Goal: Information Seeking & Learning: Learn about a topic

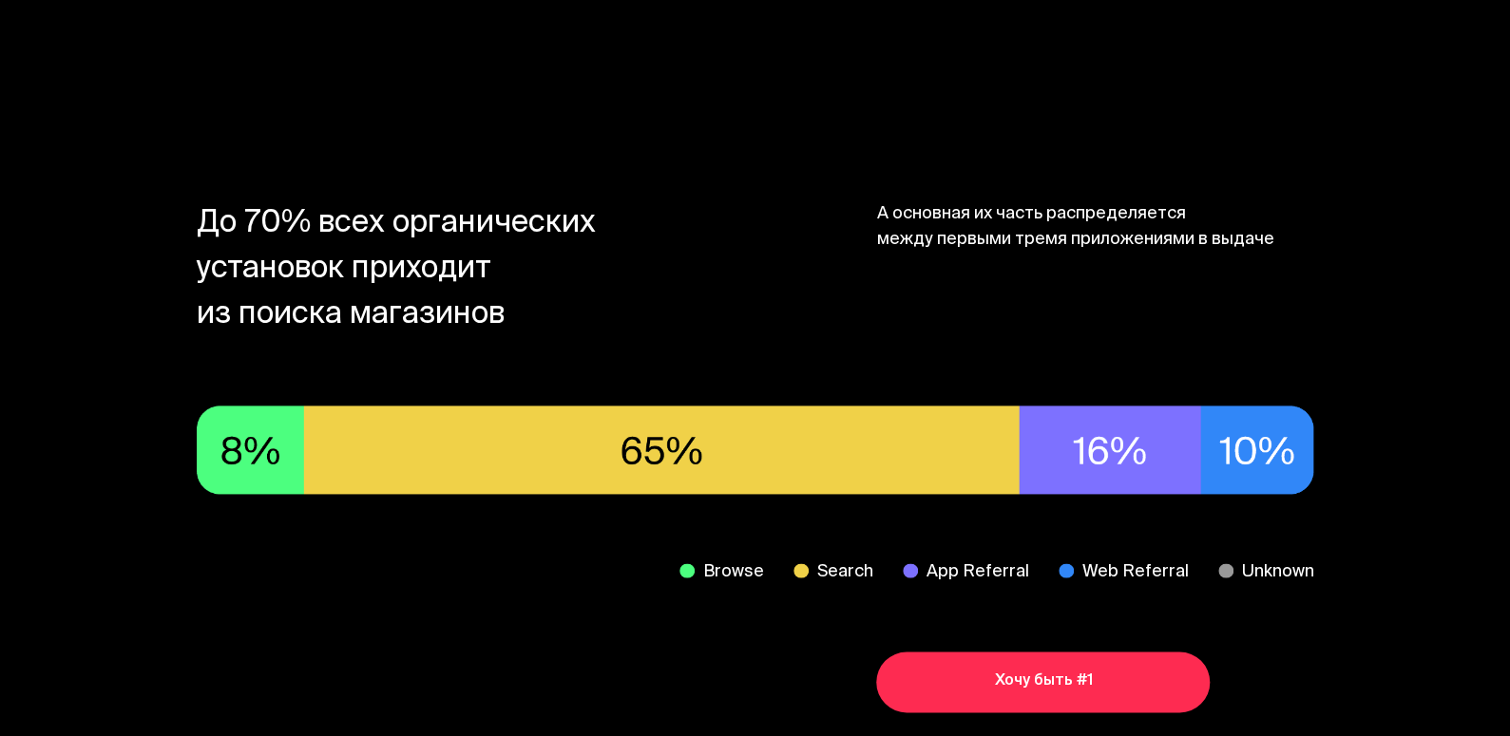
scroll to position [1045, 0]
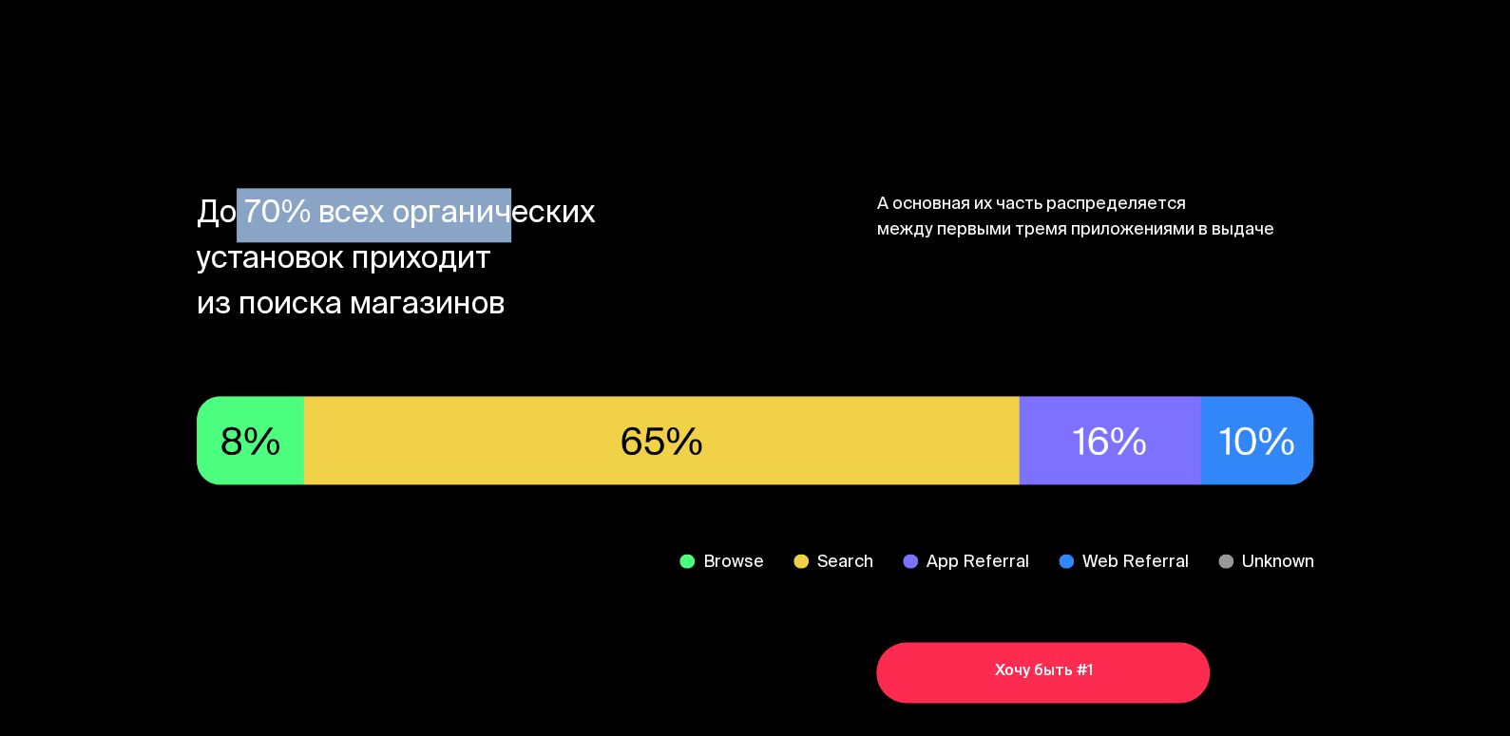
drag, startPoint x: 215, startPoint y: 209, endPoint x: 505, endPoint y: 212, distance: 290.7
click at [503, 211] on span "До 70% всех органических установок приходит из поиска магазинов" at bounding box center [415, 261] width 437 height 137
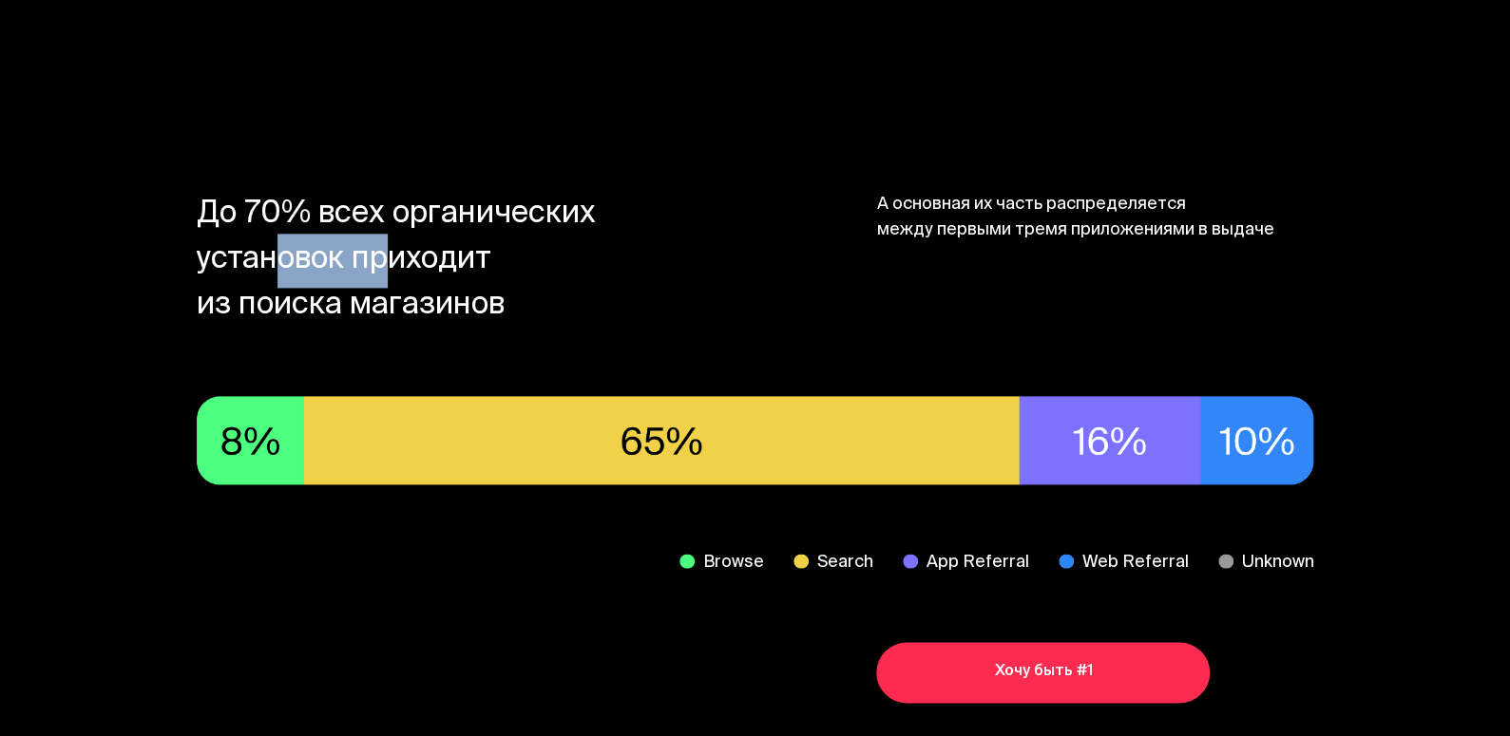
drag, startPoint x: 260, startPoint y: 262, endPoint x: 400, endPoint y: 259, distance: 139.7
click at [372, 260] on span "До 70% всех органических установок приходит из поиска магазинов" at bounding box center [415, 261] width 437 height 137
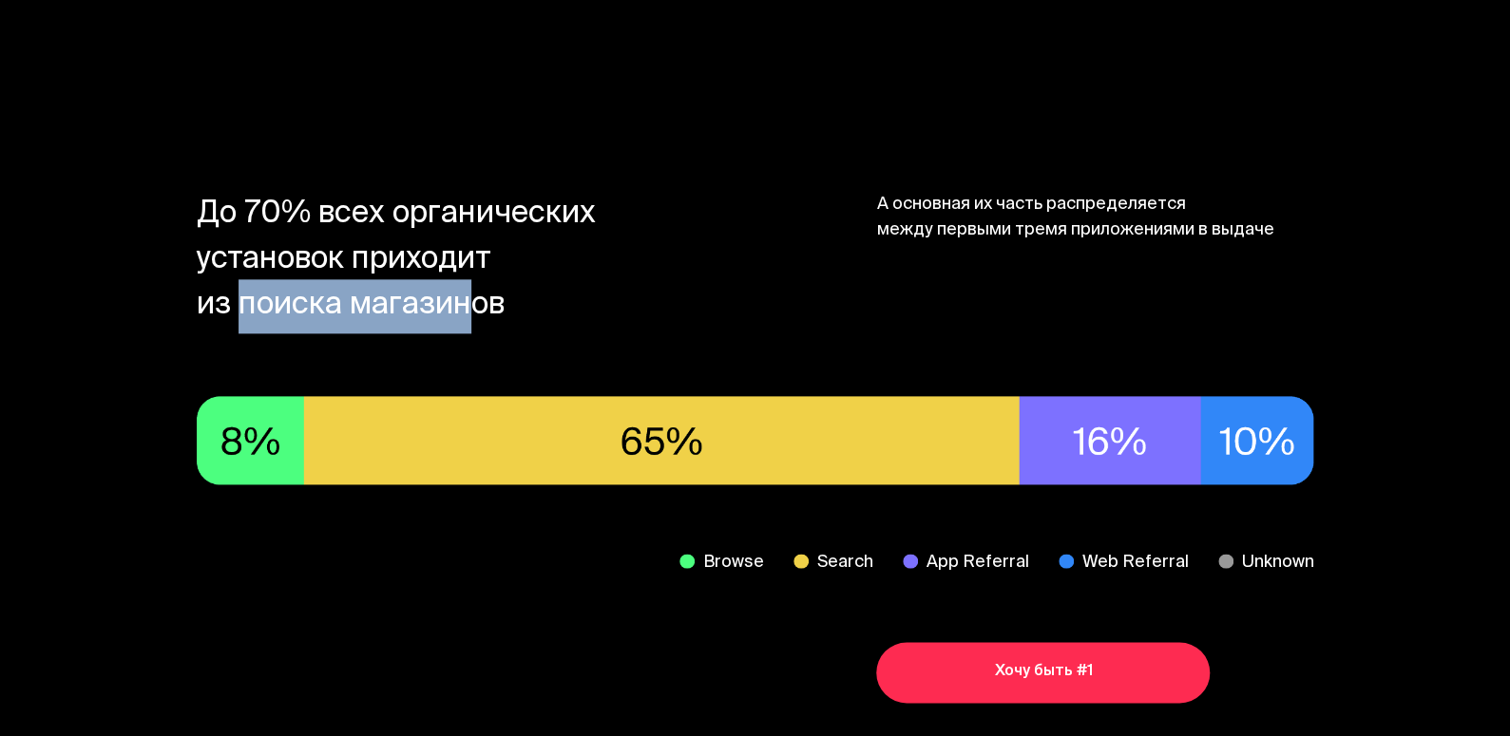
drag, startPoint x: 235, startPoint y: 308, endPoint x: 451, endPoint y: 314, distance: 216.7
click at [450, 314] on span "До 70% всех органических установок приходит из поиска магазинов" at bounding box center [415, 261] width 437 height 137
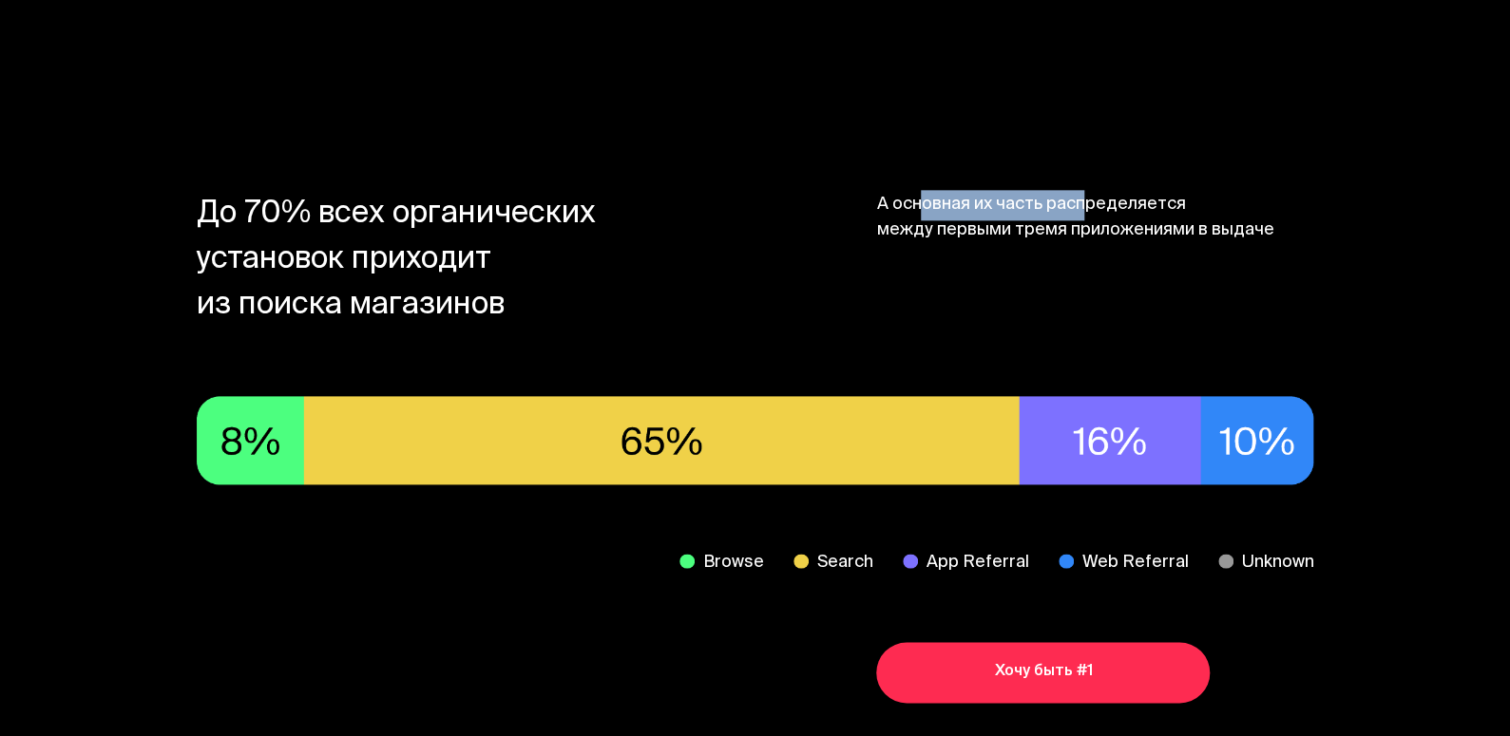
drag, startPoint x: 926, startPoint y: 201, endPoint x: 1074, endPoint y: 215, distance: 147.9
click at [1075, 210] on span "А основная их часть распределяется между первыми тремя приложениями в выдаче" at bounding box center [1094, 261] width 437 height 137
drag, startPoint x: 1031, startPoint y: 231, endPoint x: 1077, endPoint y: 231, distance: 46.6
click at [1077, 231] on span "А основная их часть распределяется между первыми тремя приложениями в выдаче" at bounding box center [1094, 261] width 437 height 137
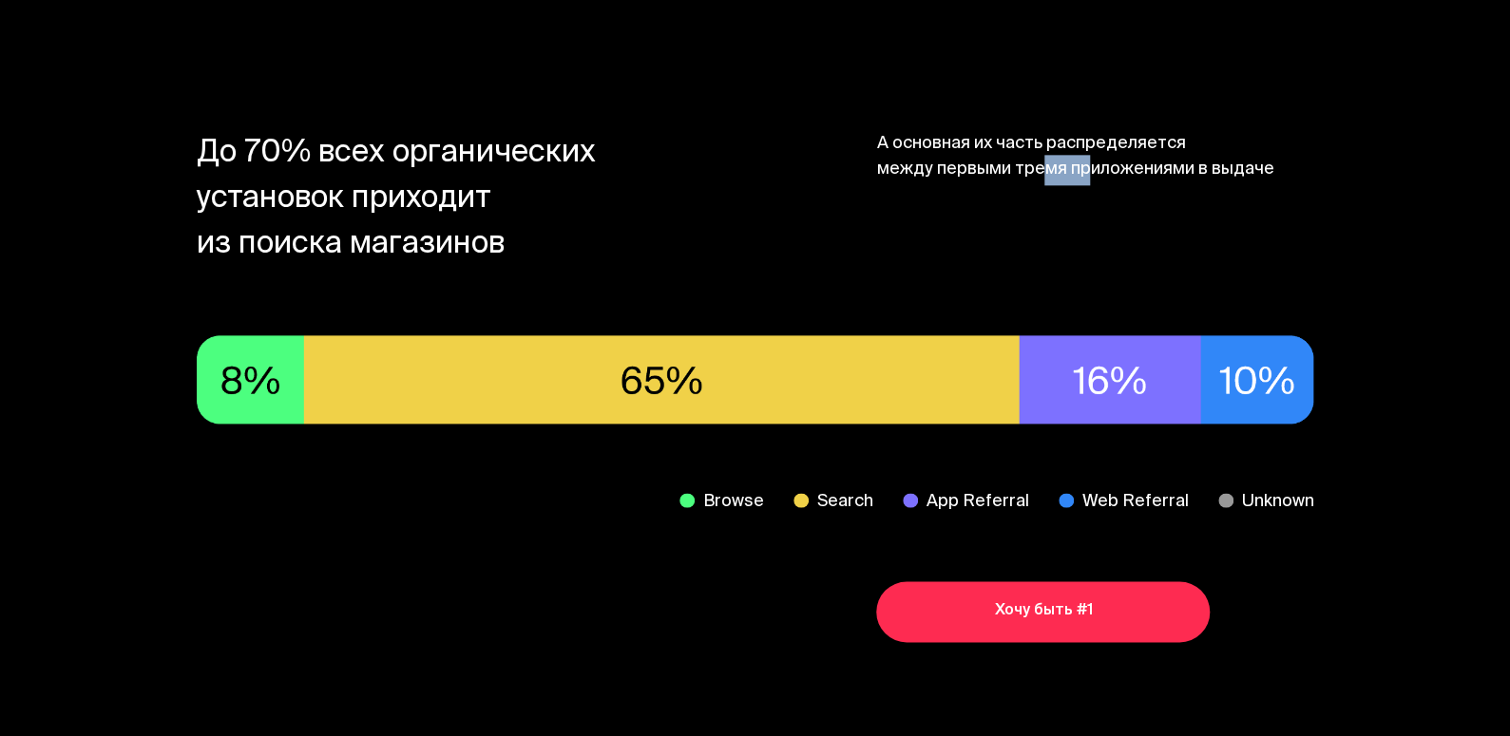
scroll to position [1139, 0]
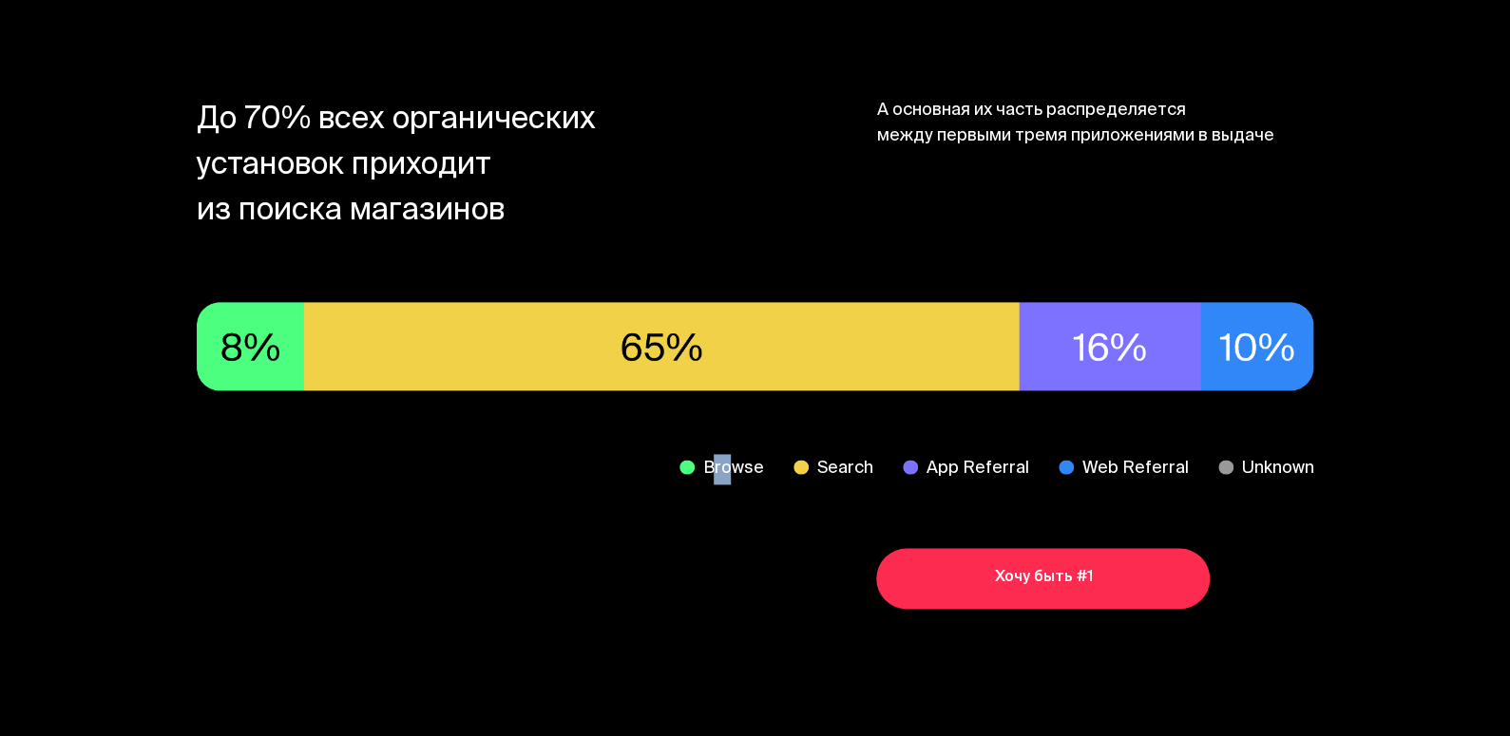
drag, startPoint x: 725, startPoint y: 469, endPoint x: 753, endPoint y: 471, distance: 28.6
click at [742, 470] on span "Browse" at bounding box center [732, 469] width 61 height 25
drag, startPoint x: 858, startPoint y: 473, endPoint x: 1021, endPoint y: 474, distance: 163.4
click at [897, 473] on div "Browse Search App Referral Web Referral Unknown" at bounding box center [755, 469] width 1117 height 25
drag, startPoint x: 960, startPoint y: 471, endPoint x: 1079, endPoint y: 469, distance: 119.7
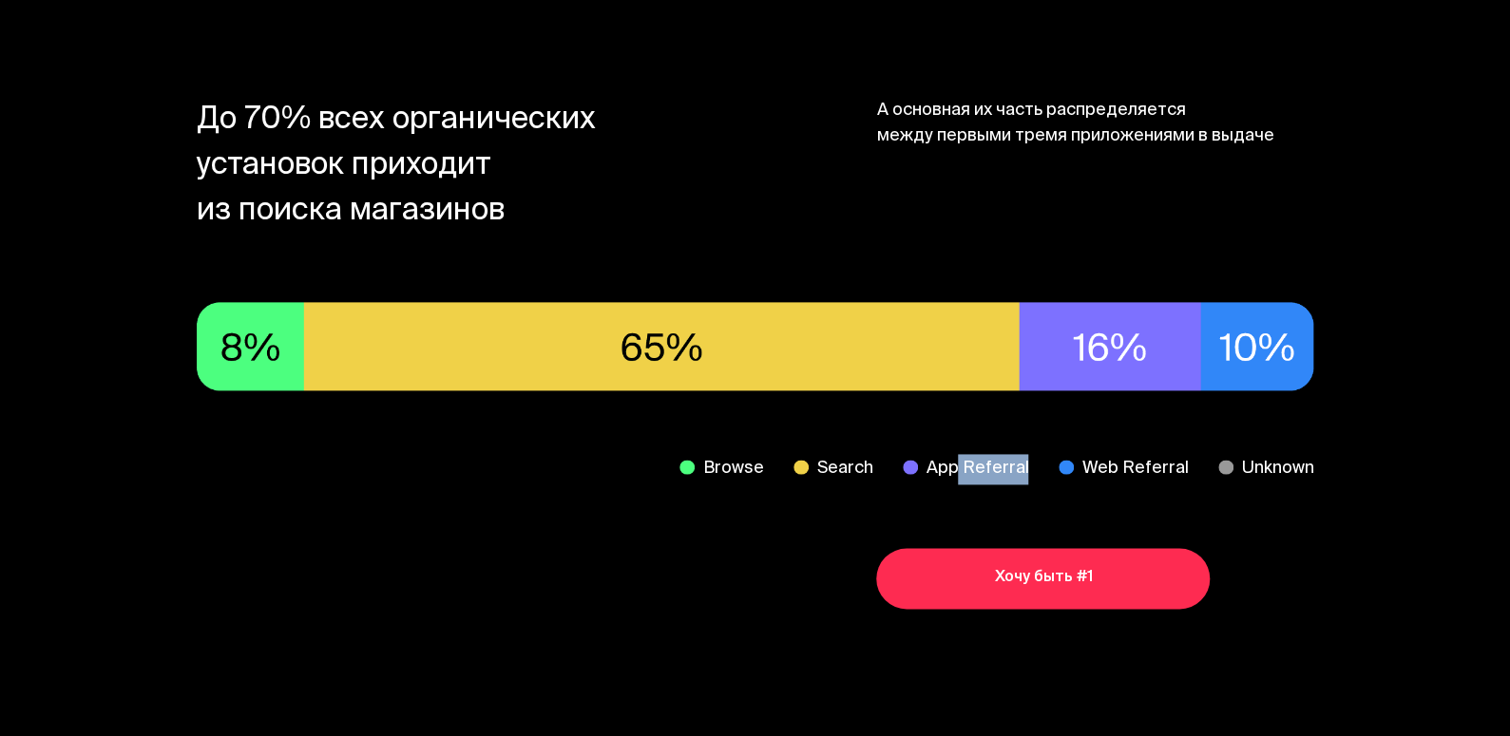
click at [1057, 469] on div "Browse Search App Referral Web Referral Unknown" at bounding box center [755, 469] width 1117 height 25
click at [1105, 468] on span "Web Referral" at bounding box center [1134, 469] width 106 height 25
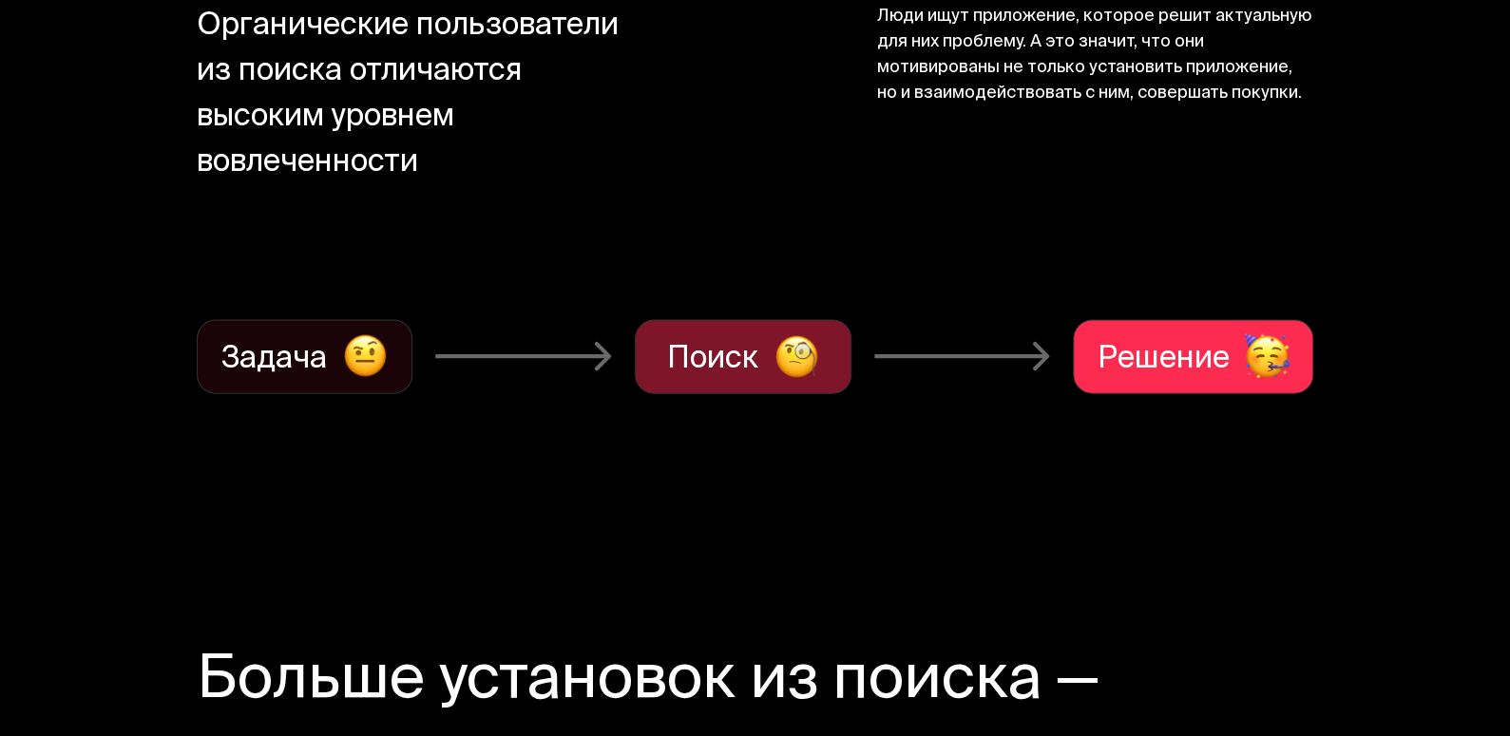
scroll to position [1995, 0]
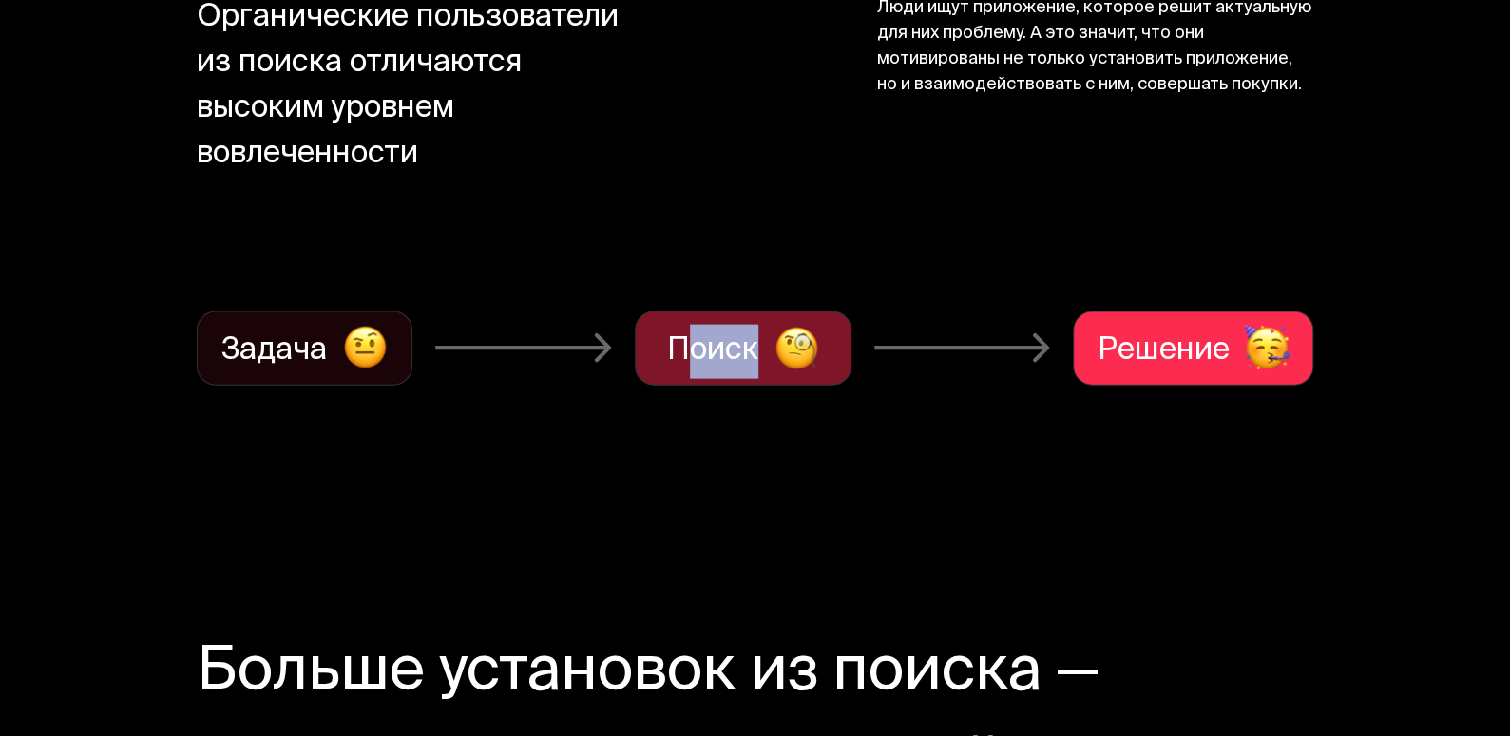
drag, startPoint x: 702, startPoint y: 349, endPoint x: 945, endPoint y: 371, distance: 244.3
click at [823, 358] on div "Поиск" at bounding box center [743, 349] width 217 height 74
click at [968, 379] on div "Задача Поиск Решение" at bounding box center [755, 349] width 1117 height 74
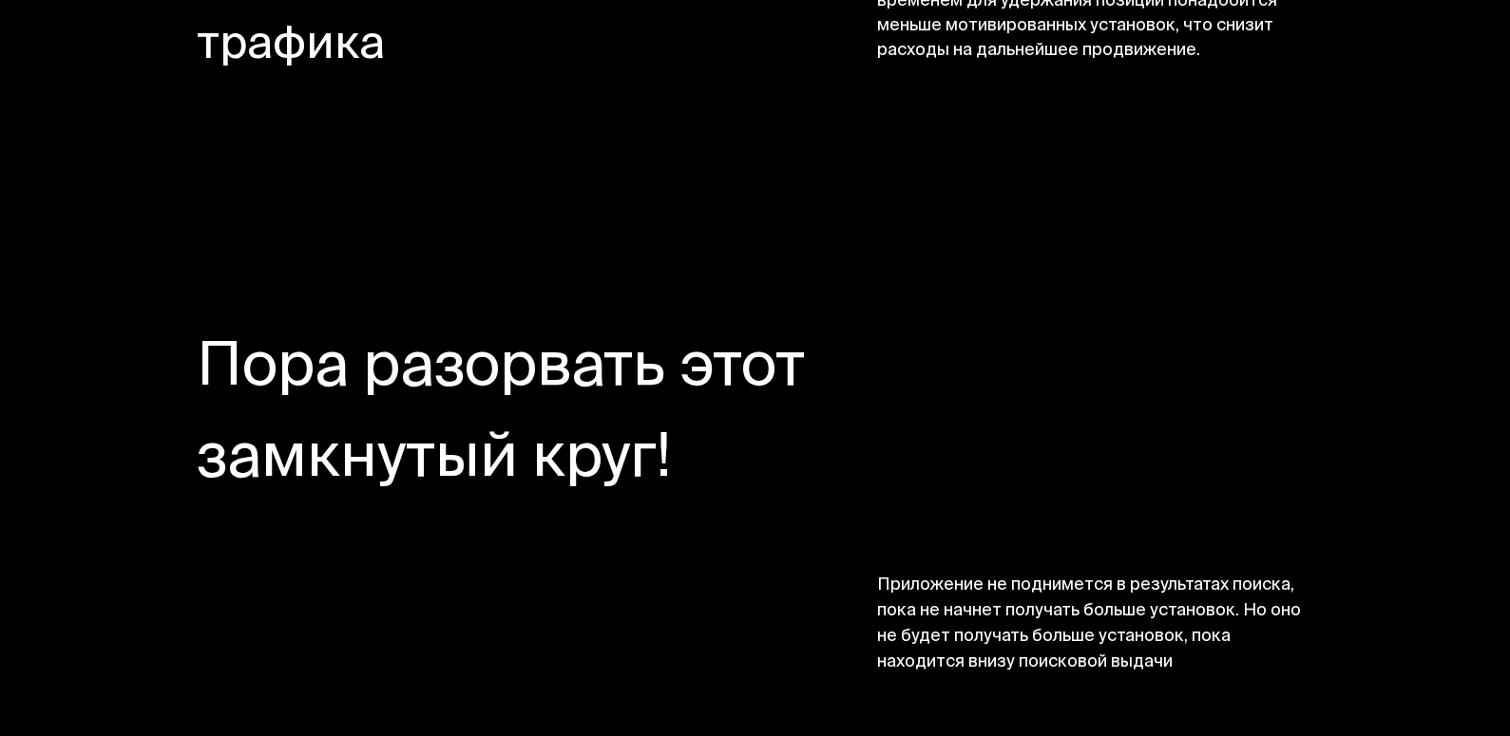
scroll to position [4560, 0]
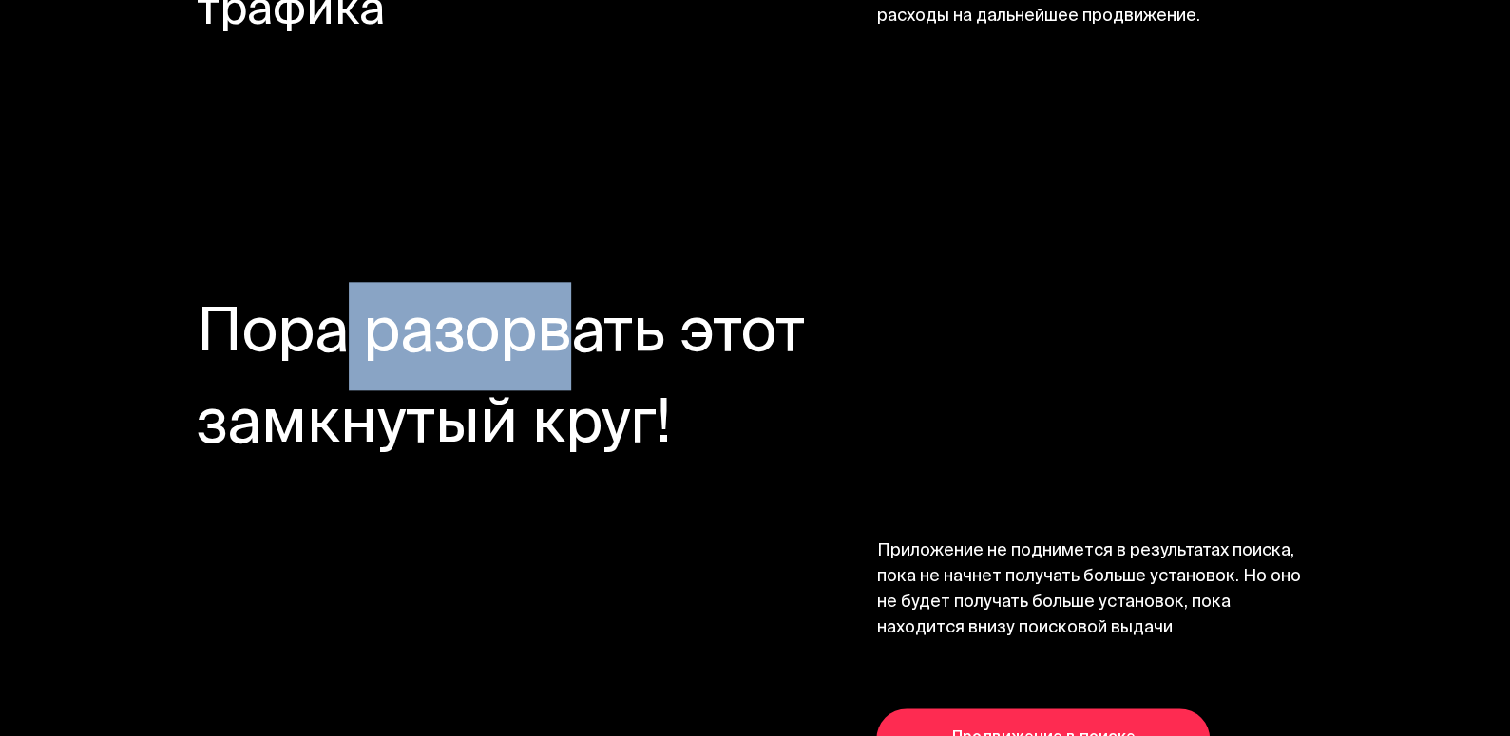
drag, startPoint x: 325, startPoint y: 326, endPoint x: 700, endPoint y: 360, distance: 376.8
click at [682, 356] on h3 "Пора разорвать этот замкнутый круг!" at bounding box center [653, 382] width 912 height 182
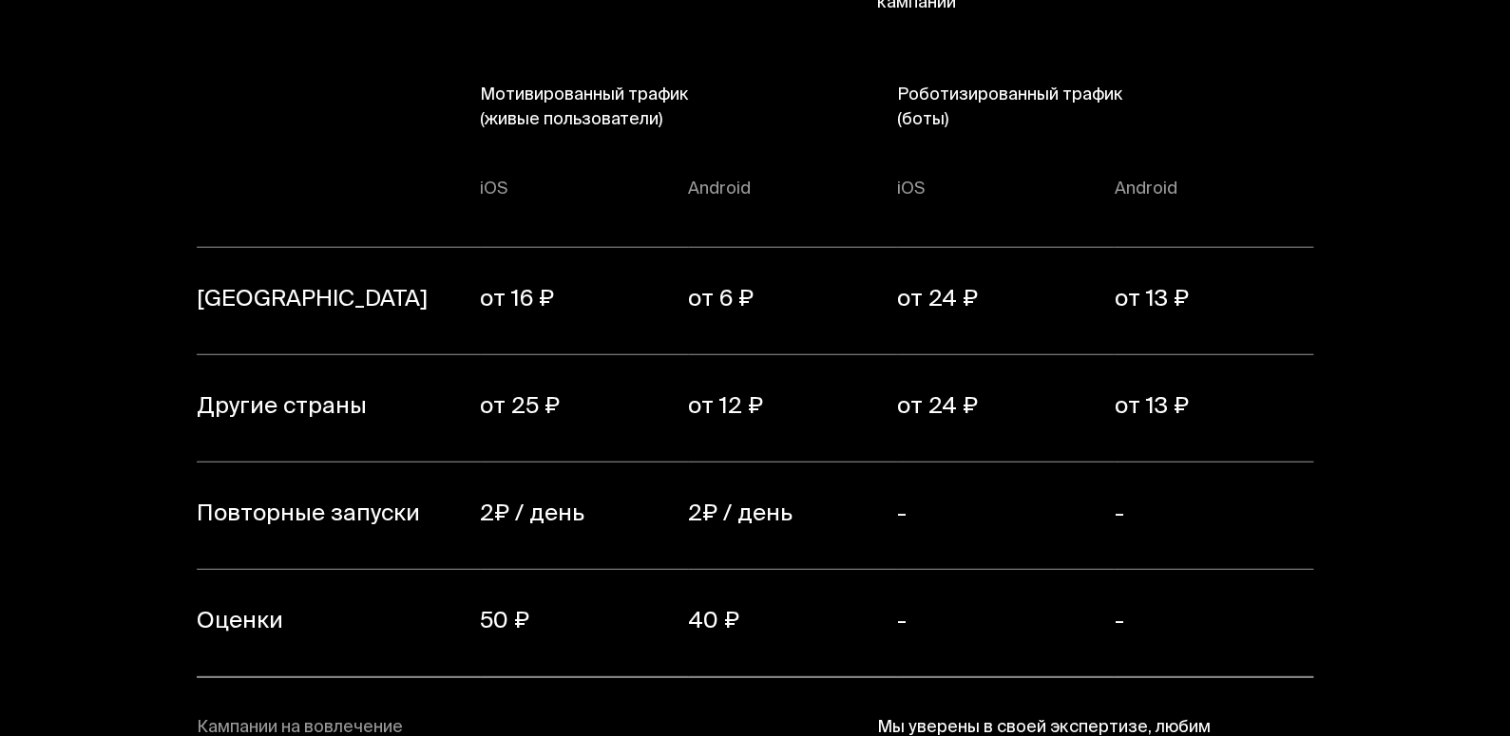
scroll to position [13250, 0]
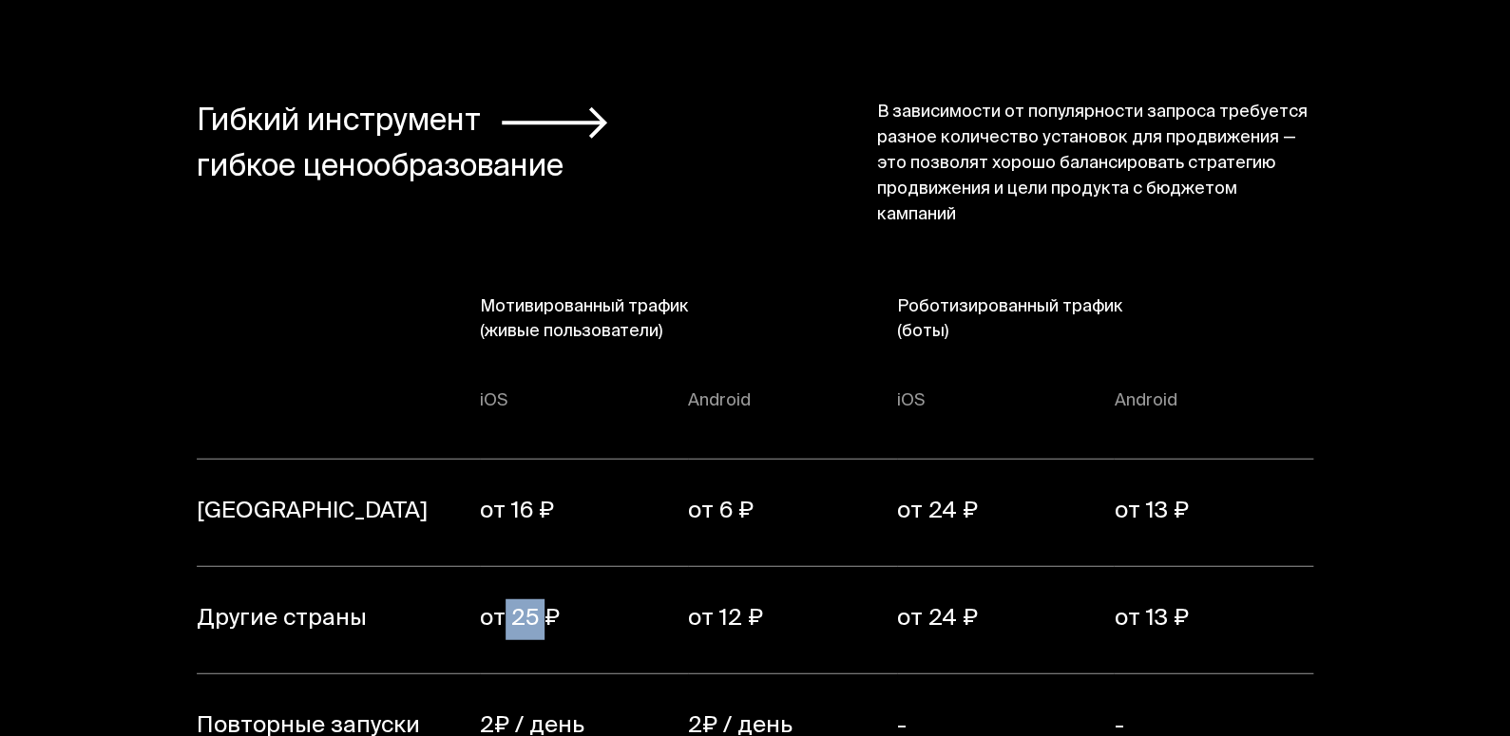
drag, startPoint x: 504, startPoint y: 565, endPoint x: 570, endPoint y: 565, distance: 65.6
click at [556, 567] on td "от 25 ₽" at bounding box center [584, 620] width 208 height 107
click at [845, 568] on td "от 12 ₽" at bounding box center [792, 620] width 208 height 107
click at [527, 460] on td "от 16 ₽" at bounding box center [584, 513] width 208 height 107
click at [520, 460] on td "от 16 ₽" at bounding box center [584, 513] width 208 height 107
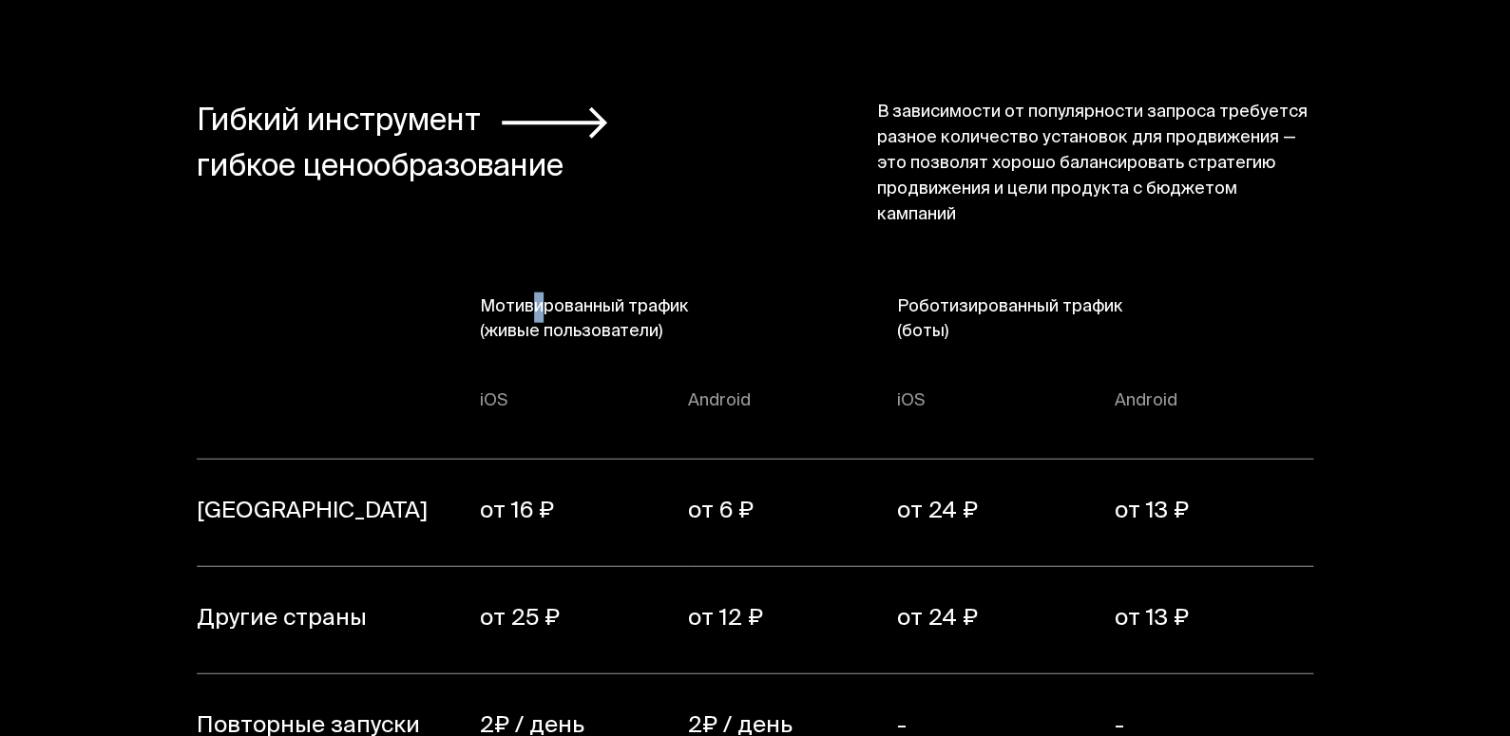
drag, startPoint x: 540, startPoint y: 257, endPoint x: 552, endPoint y: 264, distance: 14.5
click at [548, 295] on th "Мотивированный трафик (живые пользователи)" at bounding box center [688, 338] width 417 height 87
drag, startPoint x: 580, startPoint y: 290, endPoint x: 653, endPoint y: 300, distance: 73.0
click at [651, 298] on th "Мотивированный трафик (живые пользователи)" at bounding box center [688, 338] width 417 height 87
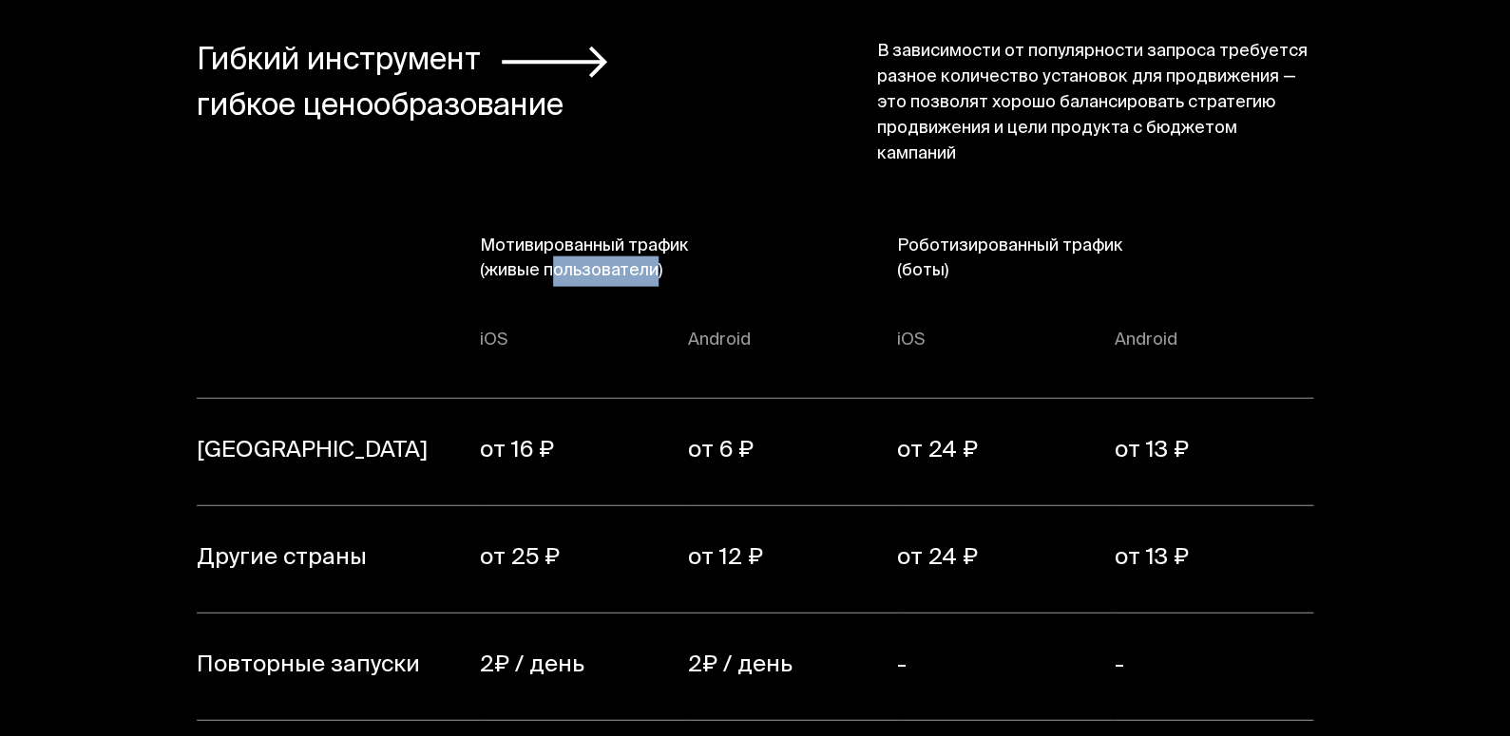
scroll to position [13345, 0]
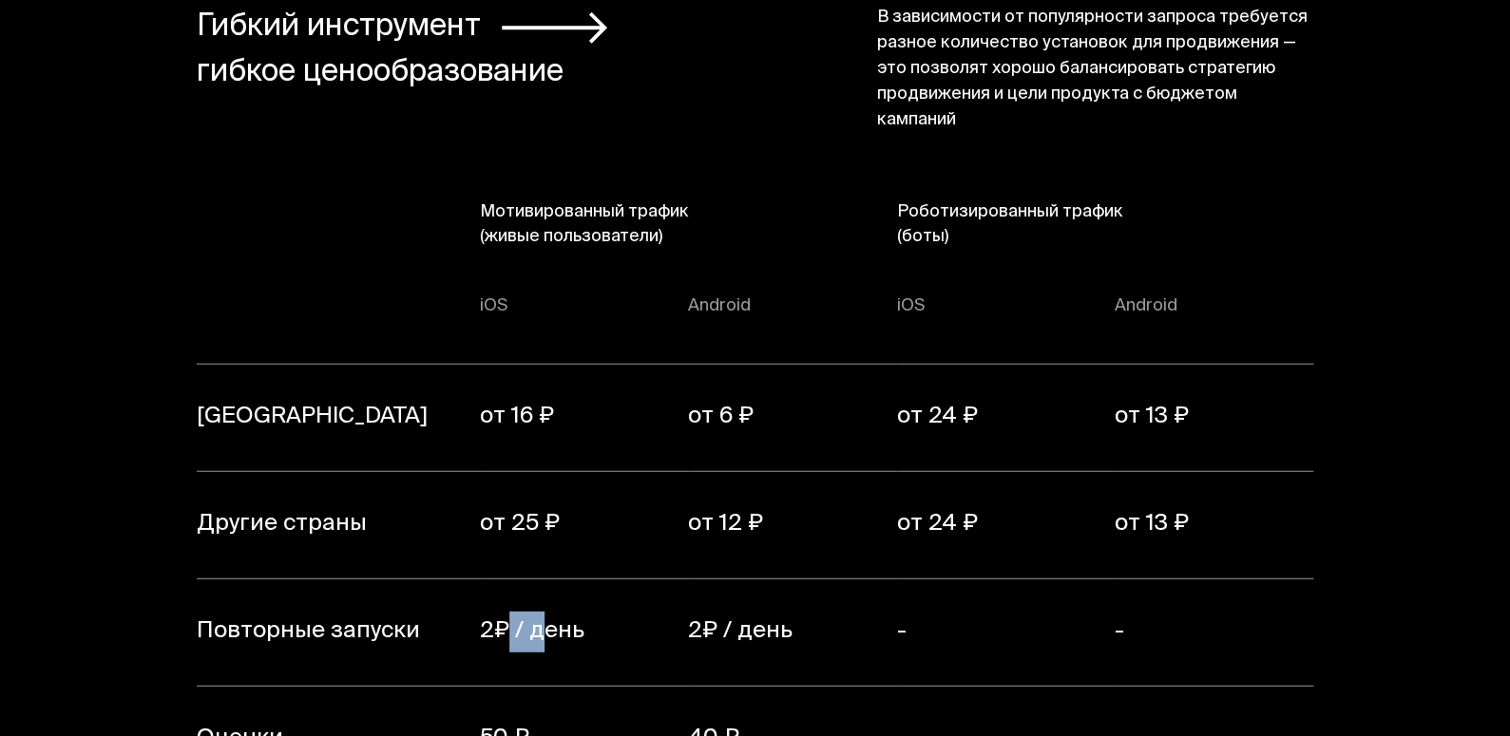
drag, startPoint x: 504, startPoint y: 575, endPoint x: 552, endPoint y: 575, distance: 48.5
click at [548, 580] on td "2₽ / день" at bounding box center [584, 633] width 208 height 107
drag, startPoint x: 555, startPoint y: 575, endPoint x: 509, endPoint y: 578, distance: 45.7
click at [509, 580] on td "2₽ / день" at bounding box center [584, 633] width 208 height 107
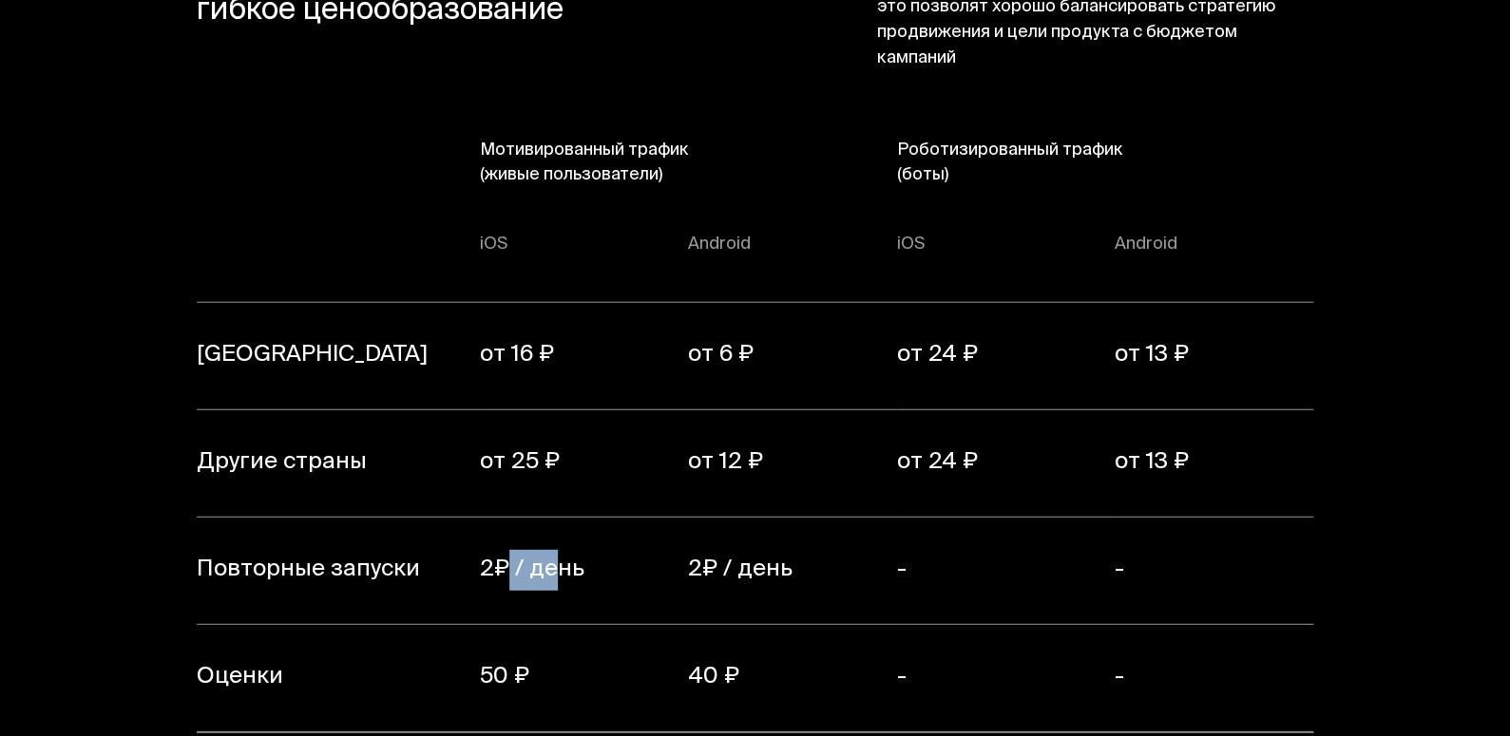
scroll to position [13441, 0]
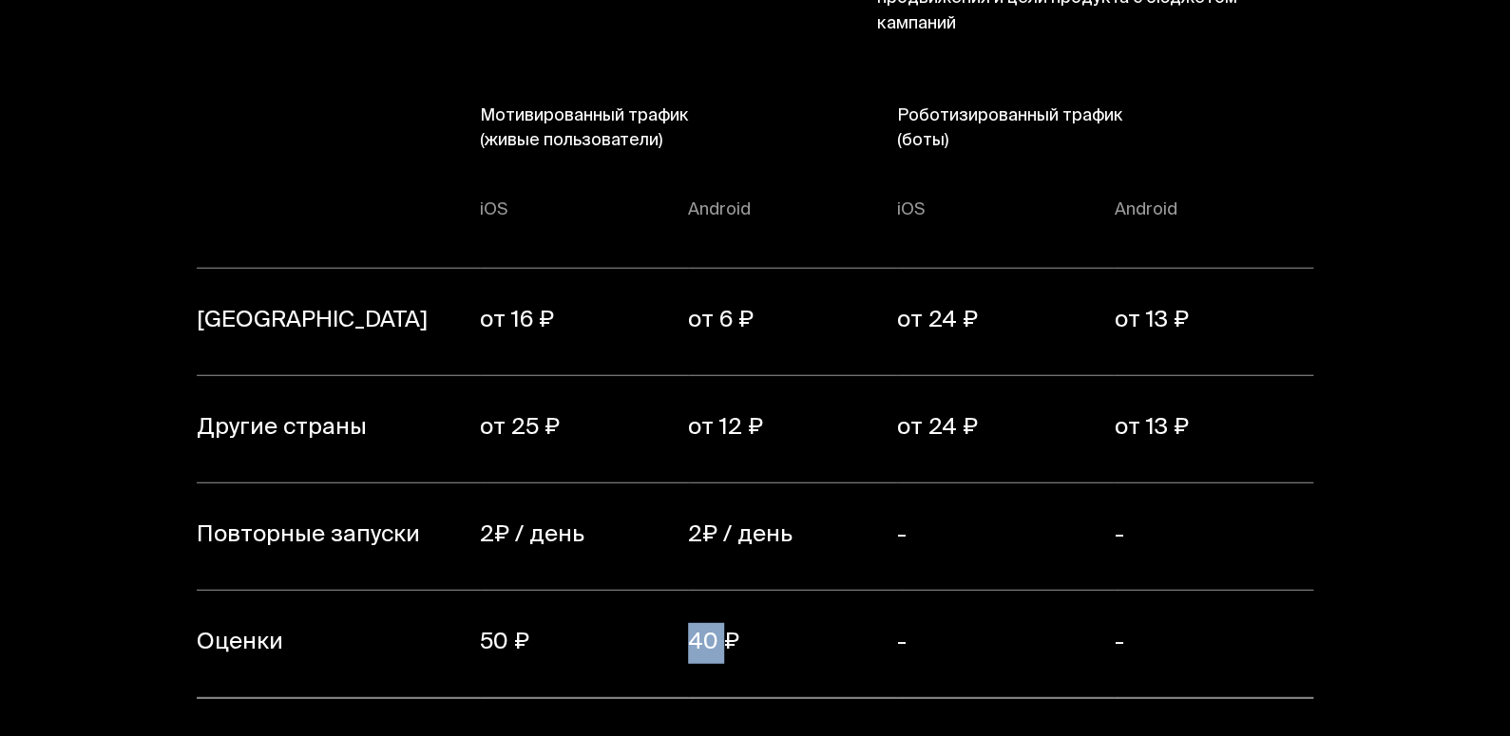
drag, startPoint x: 681, startPoint y: 581, endPoint x: 725, endPoint y: 586, distance: 44.0
click at [725, 591] on tr "Оценки 50 ₽ 40 ₽ - -" at bounding box center [755, 644] width 1117 height 107
drag, startPoint x: 722, startPoint y: 594, endPoint x: 715, endPoint y: 601, distance: 10.1
click at [720, 596] on td "40 ₽" at bounding box center [792, 644] width 208 height 107
click at [718, 591] on td "40 ₽" at bounding box center [792, 644] width 208 height 107
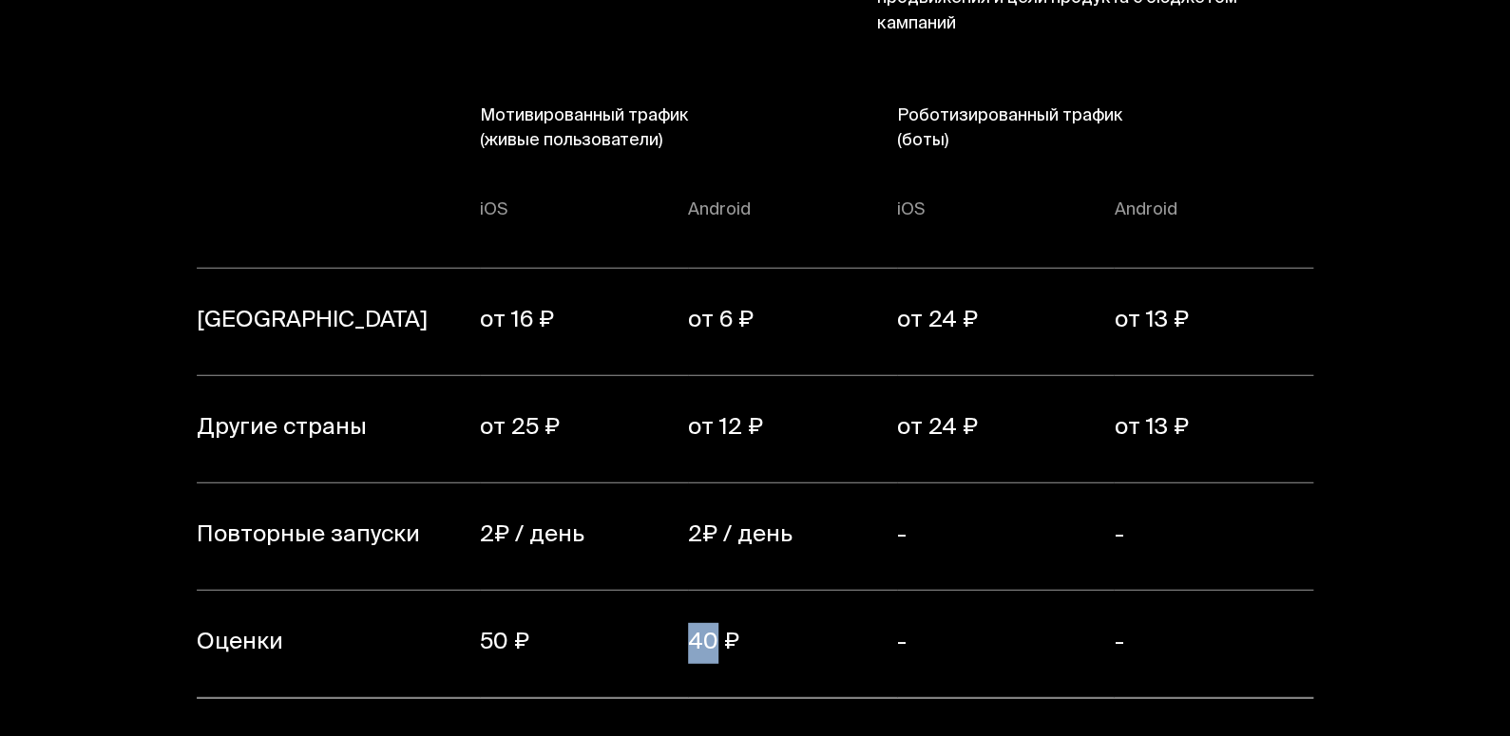
drag, startPoint x: 717, startPoint y: 589, endPoint x: 686, endPoint y: 590, distance: 31.4
click at [686, 591] on tr "Оценки 50 ₽ 40 ₽ - -" at bounding box center [755, 644] width 1117 height 107
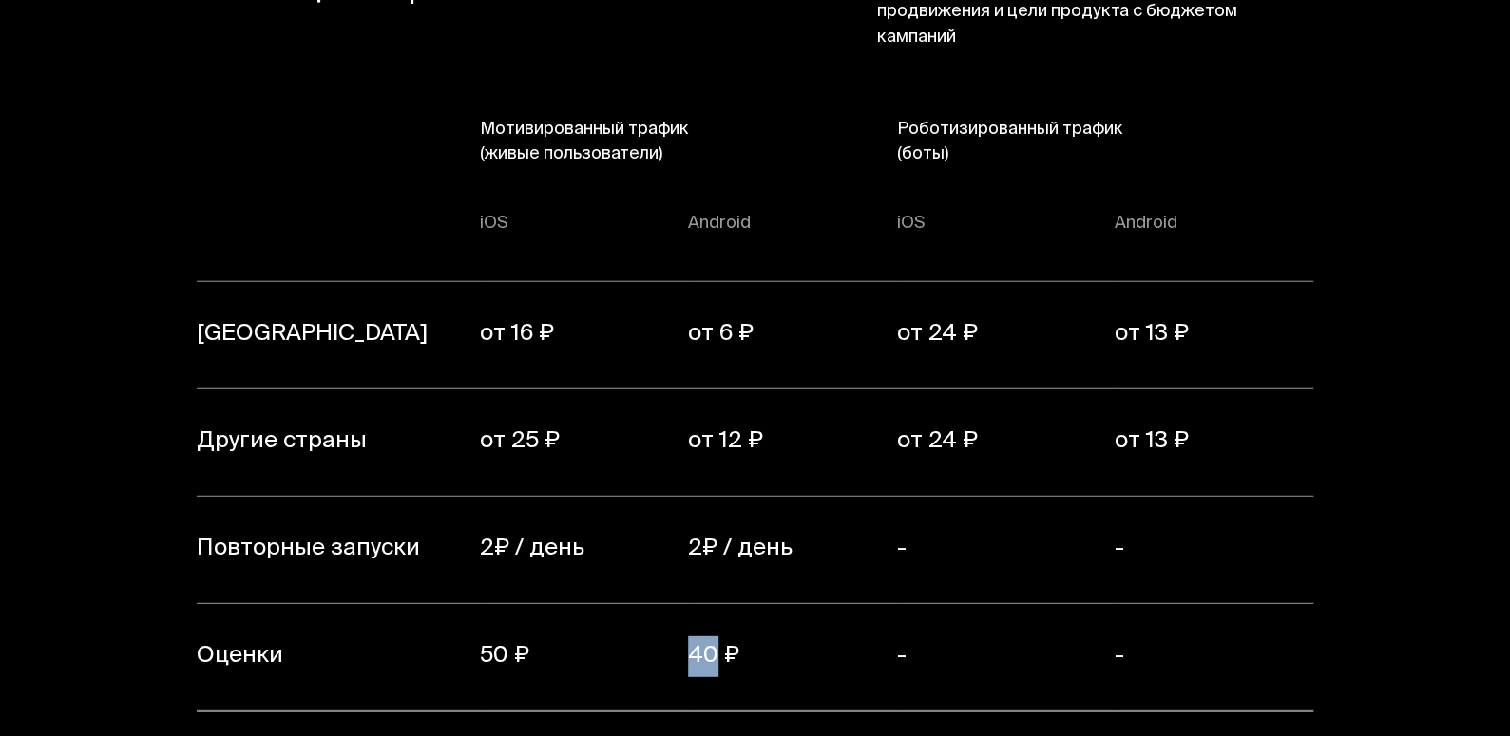
scroll to position [13345, 0]
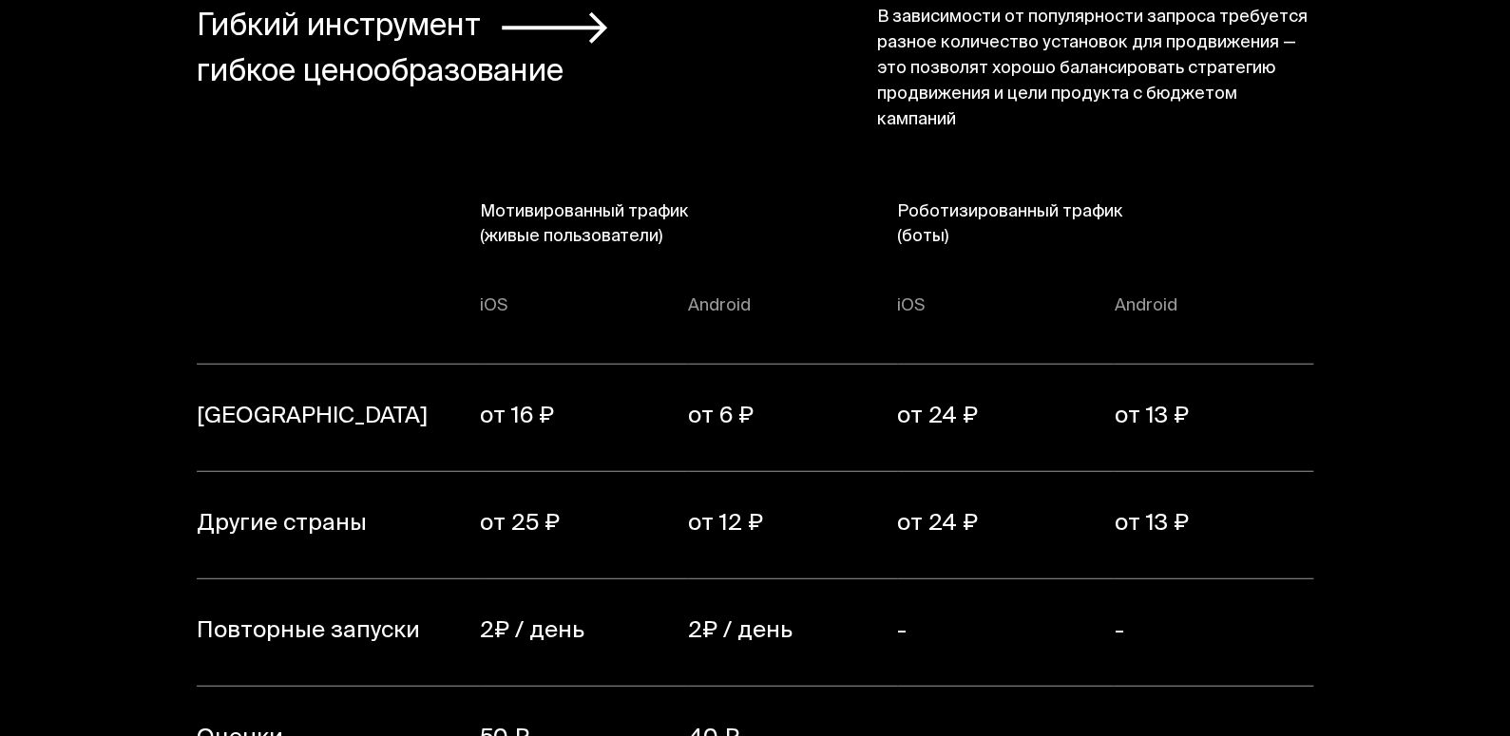
click at [1396, 526] on section "Гибкий инструмент гибкое ценообразование В зависимости от популярности запроса …" at bounding box center [755, 511] width 1510 height 1254
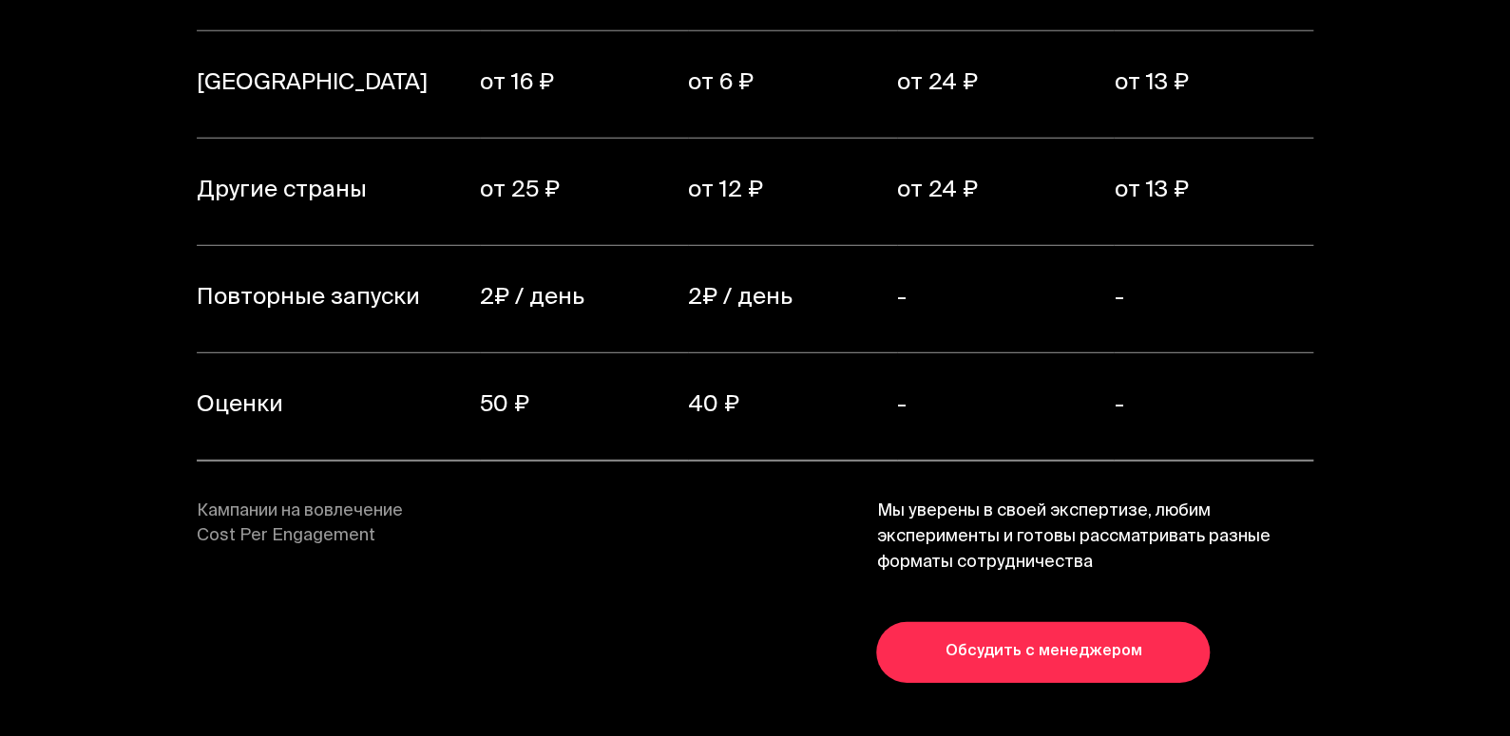
scroll to position [13725, 0]
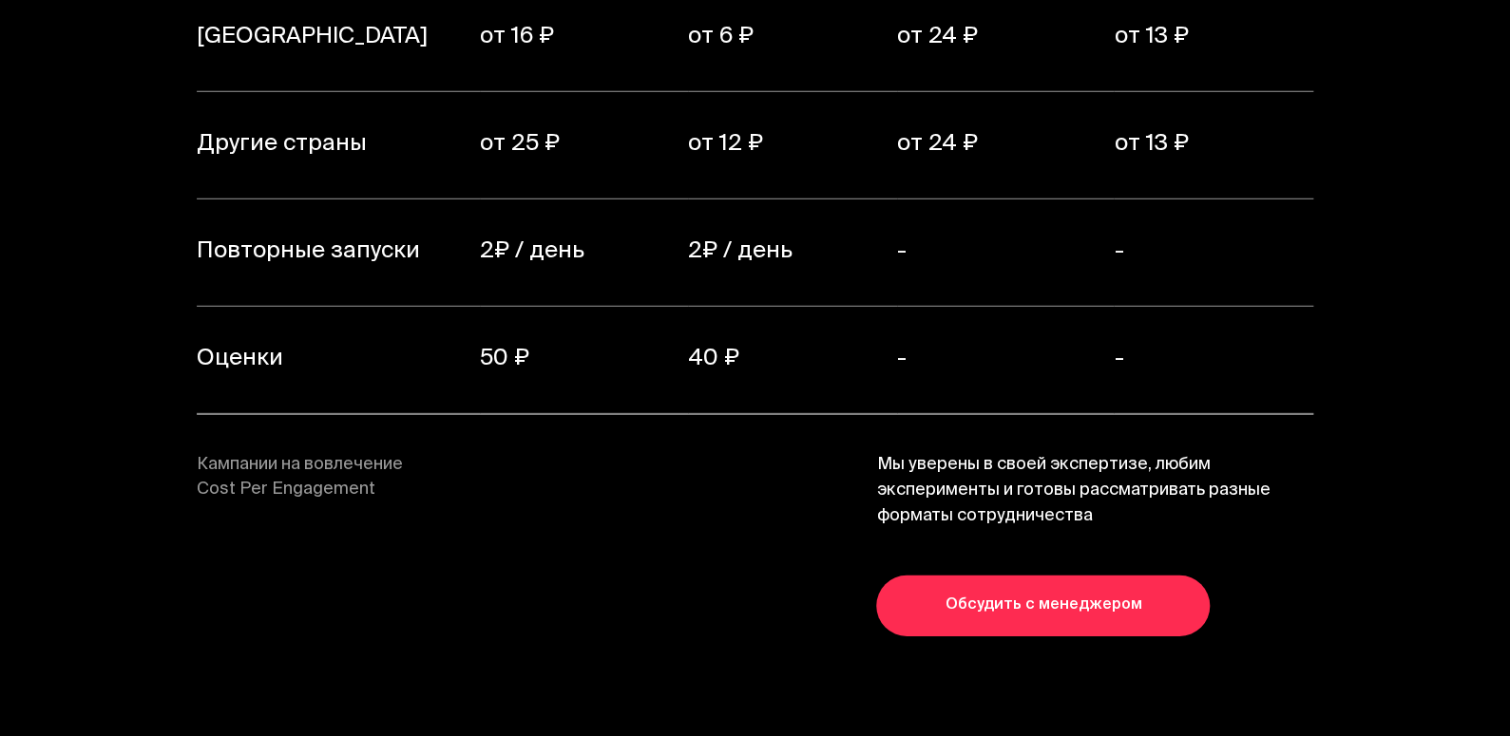
click at [1103, 576] on link "Обсудить с менеджером" at bounding box center [1042, 606] width 333 height 61
